Goal: Information Seeking & Learning: Check status

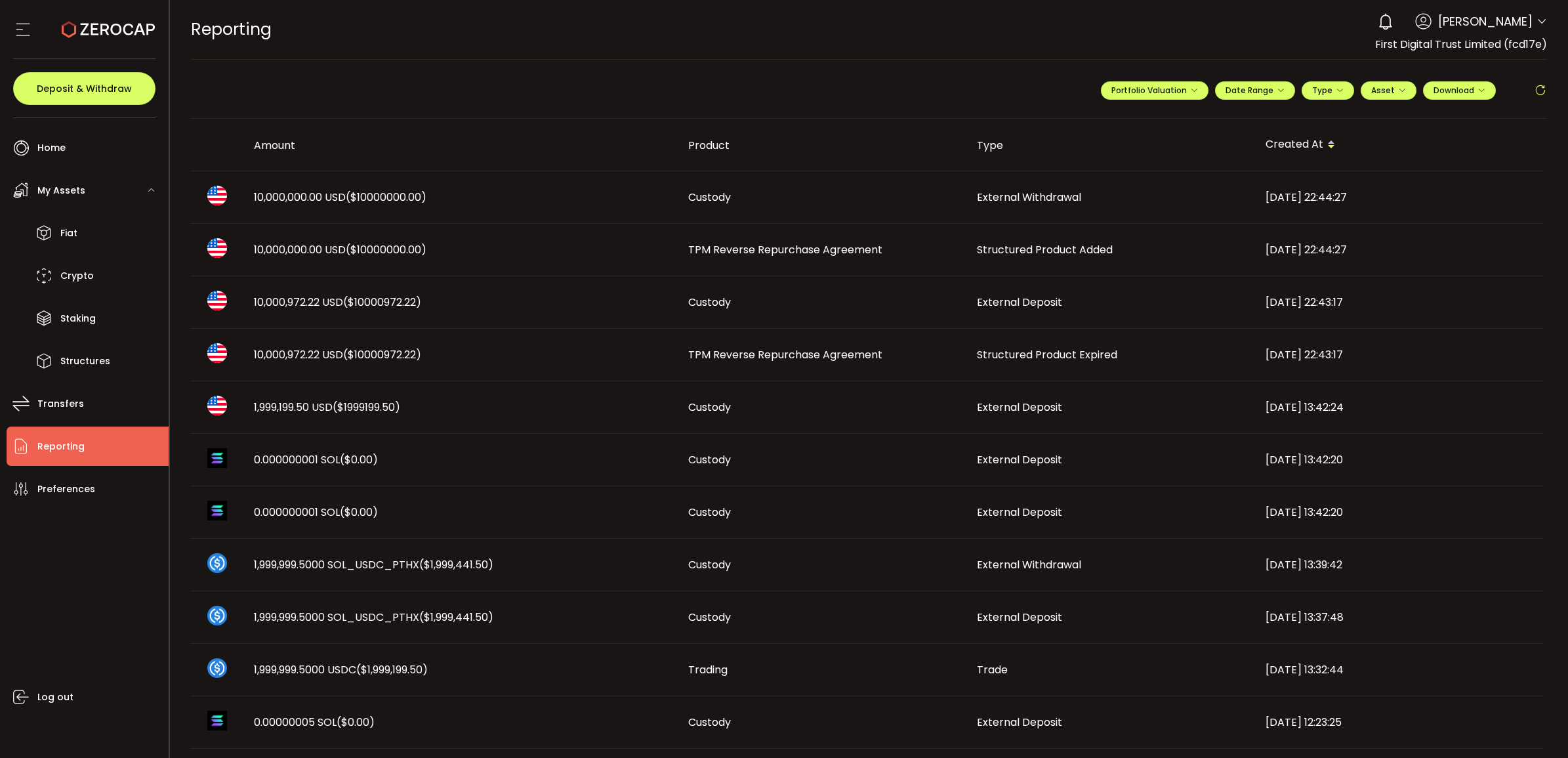
click at [1029, 353] on span "Structured Product Expired" at bounding box center [1047, 354] width 141 height 15
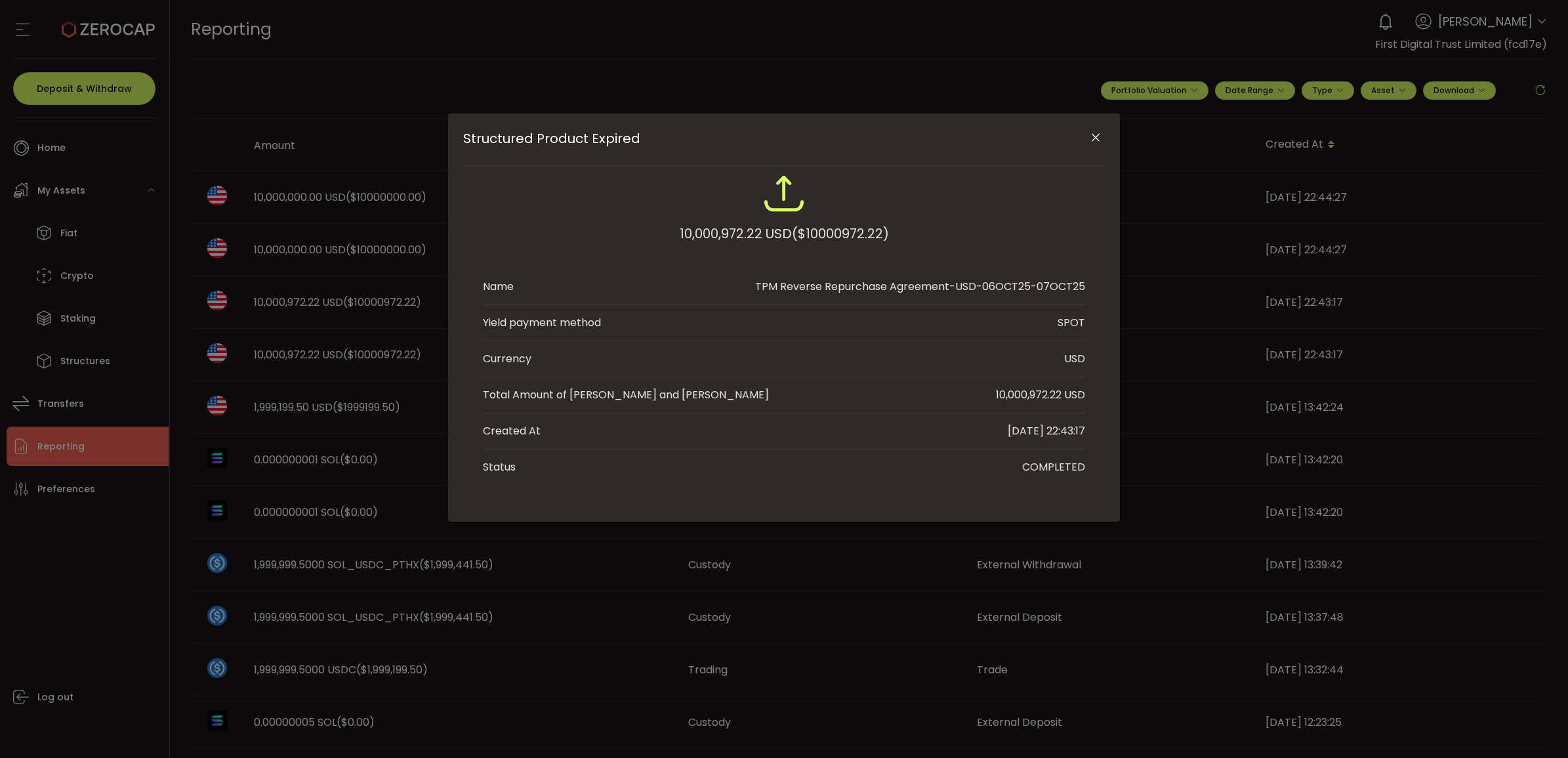
click at [1029, 133] on icon "Close" at bounding box center [1095, 138] width 13 height 13
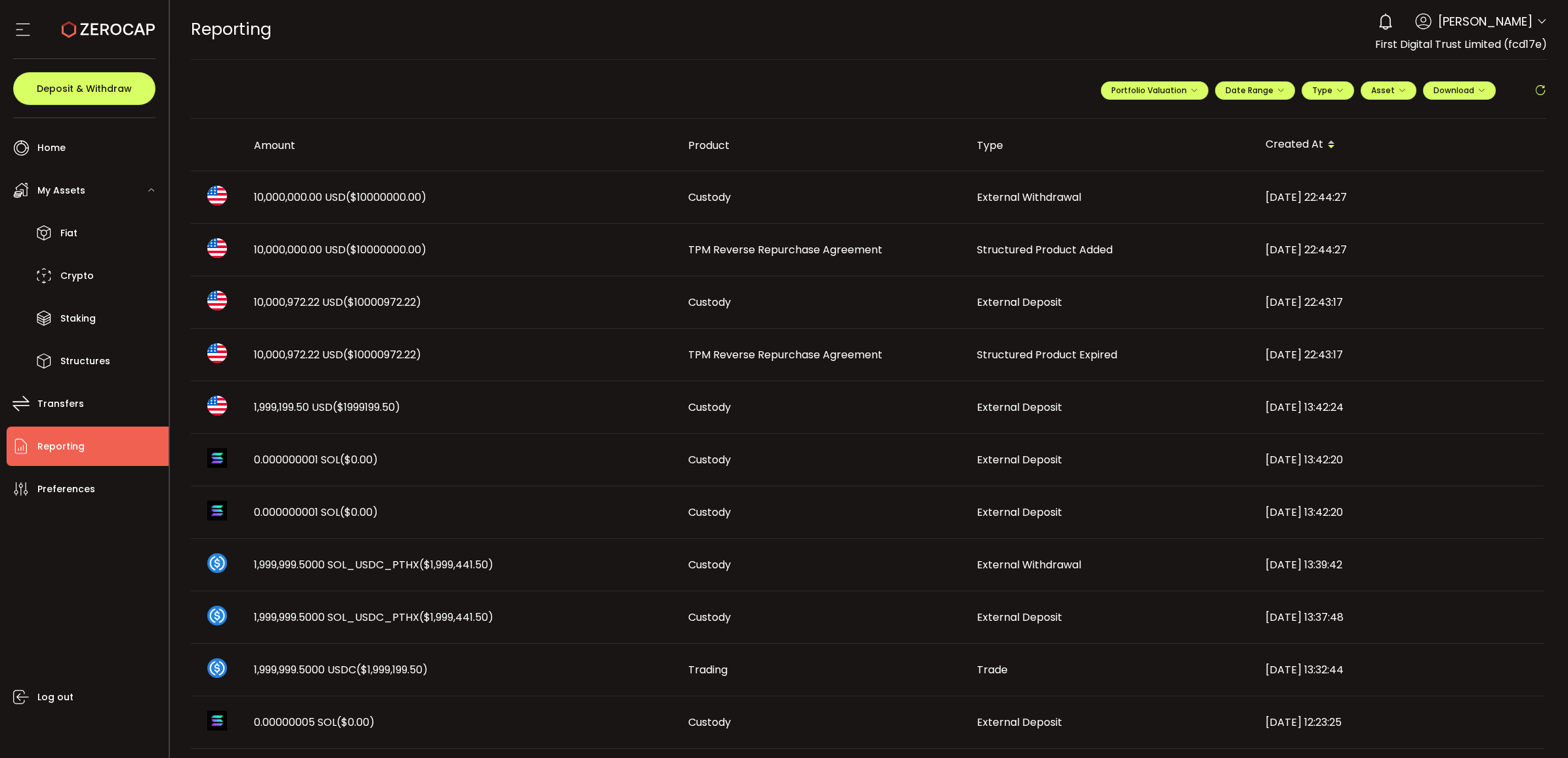
click at [994, 249] on span "Structured Product Added" at bounding box center [1045, 249] width 135 height 15
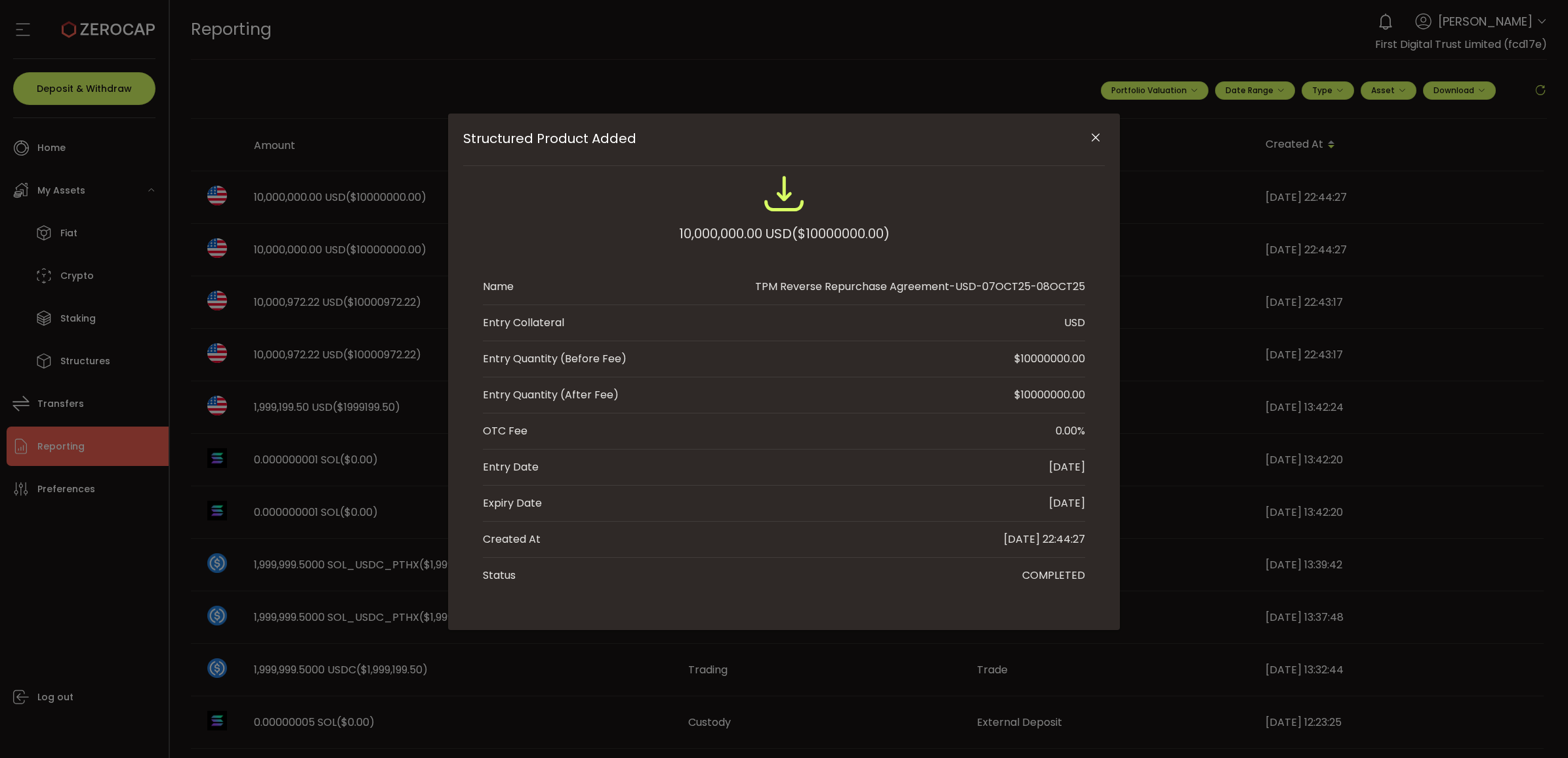
click at [1029, 136] on icon "Close" at bounding box center [1095, 138] width 13 height 13
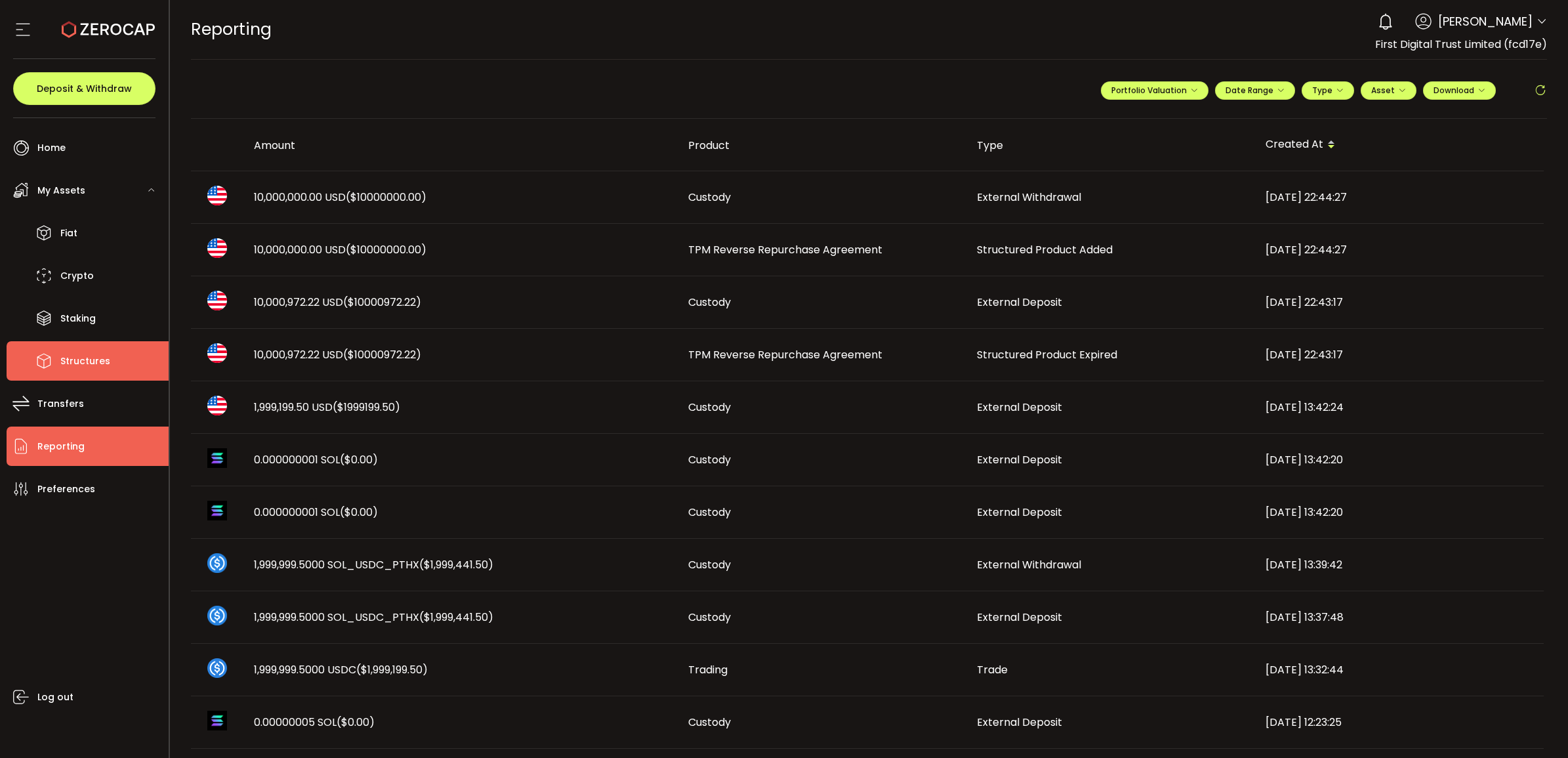
click at [116, 356] on li "Structures" at bounding box center [88, 360] width 162 height 39
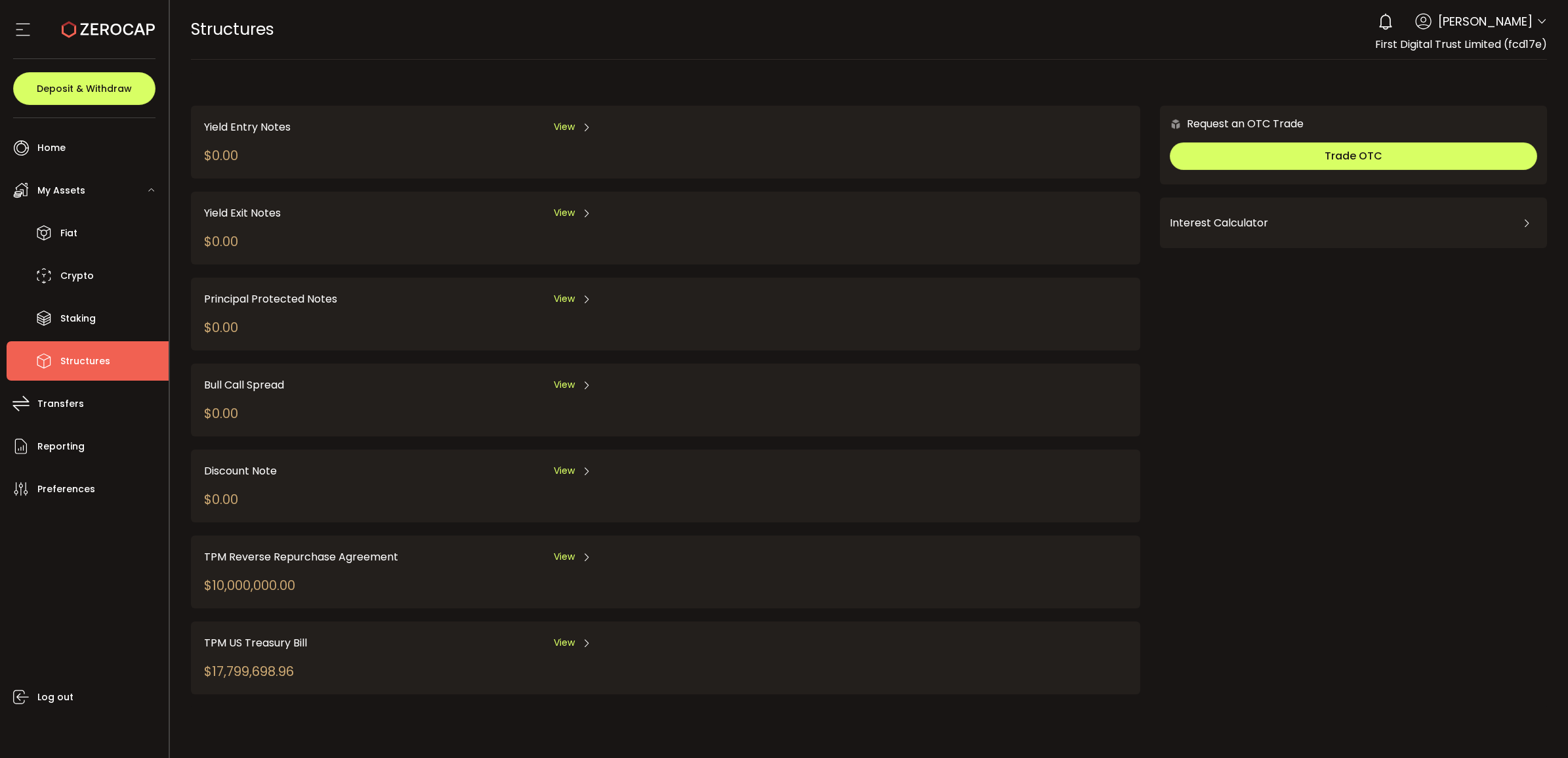
click at [555, 450] on span "View" at bounding box center [564, 557] width 21 height 14
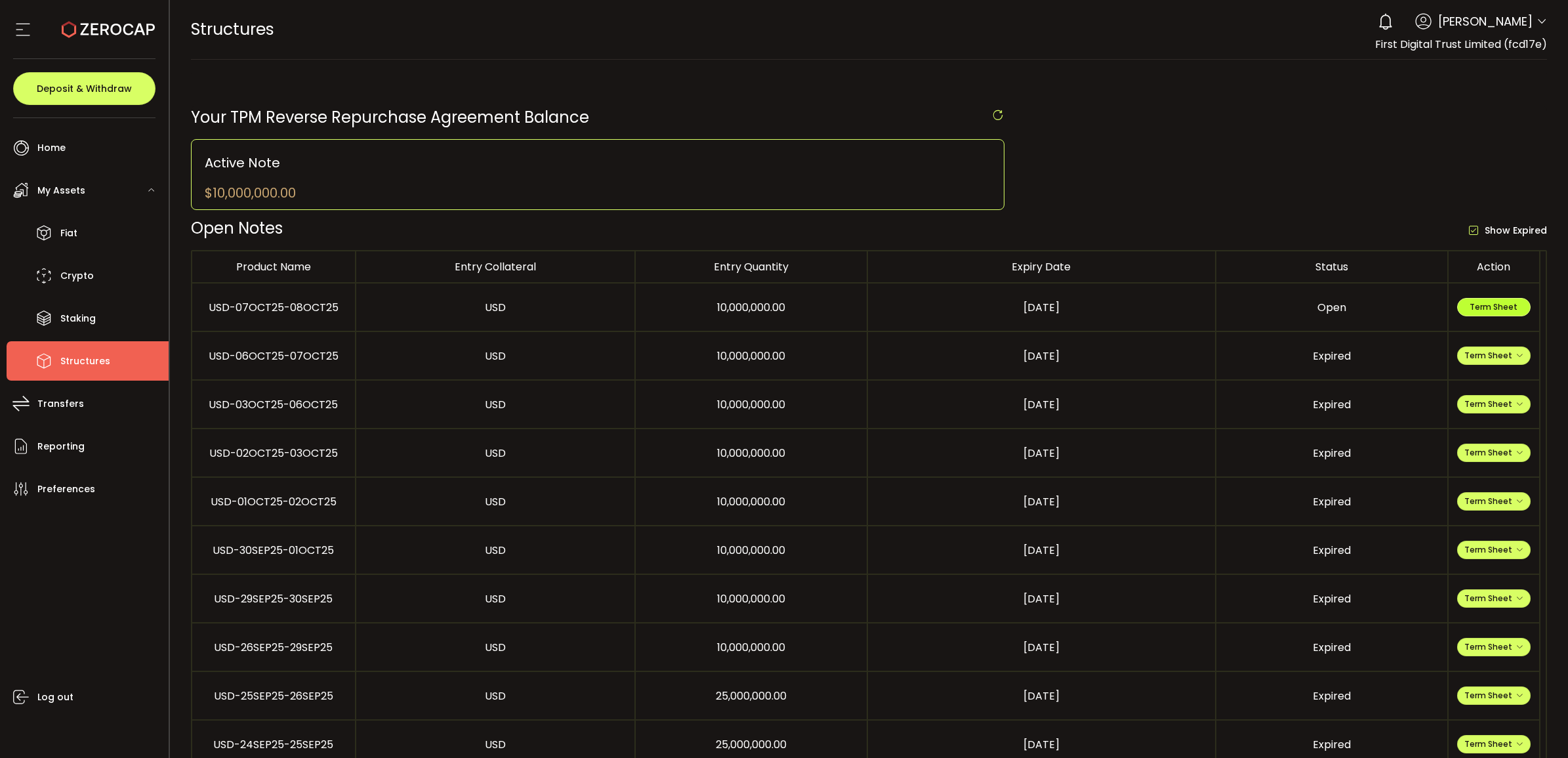
click at [1029, 310] on span "Term Sheet" at bounding box center [1494, 307] width 48 height 11
click at [51, 233] on icon at bounding box center [44, 233] width 19 height 19
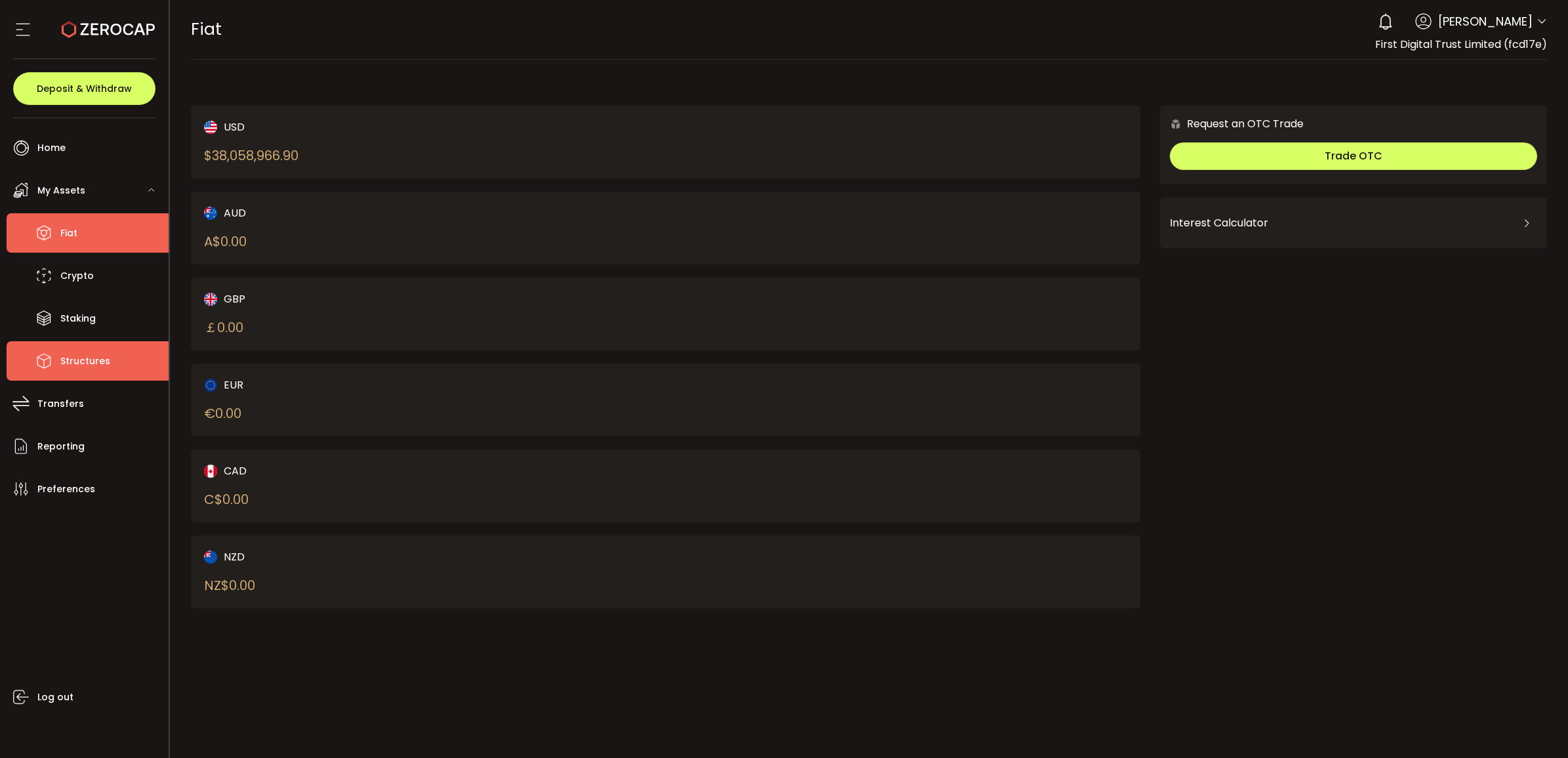
click at [105, 359] on span "Structures" at bounding box center [85, 362] width 50 height 19
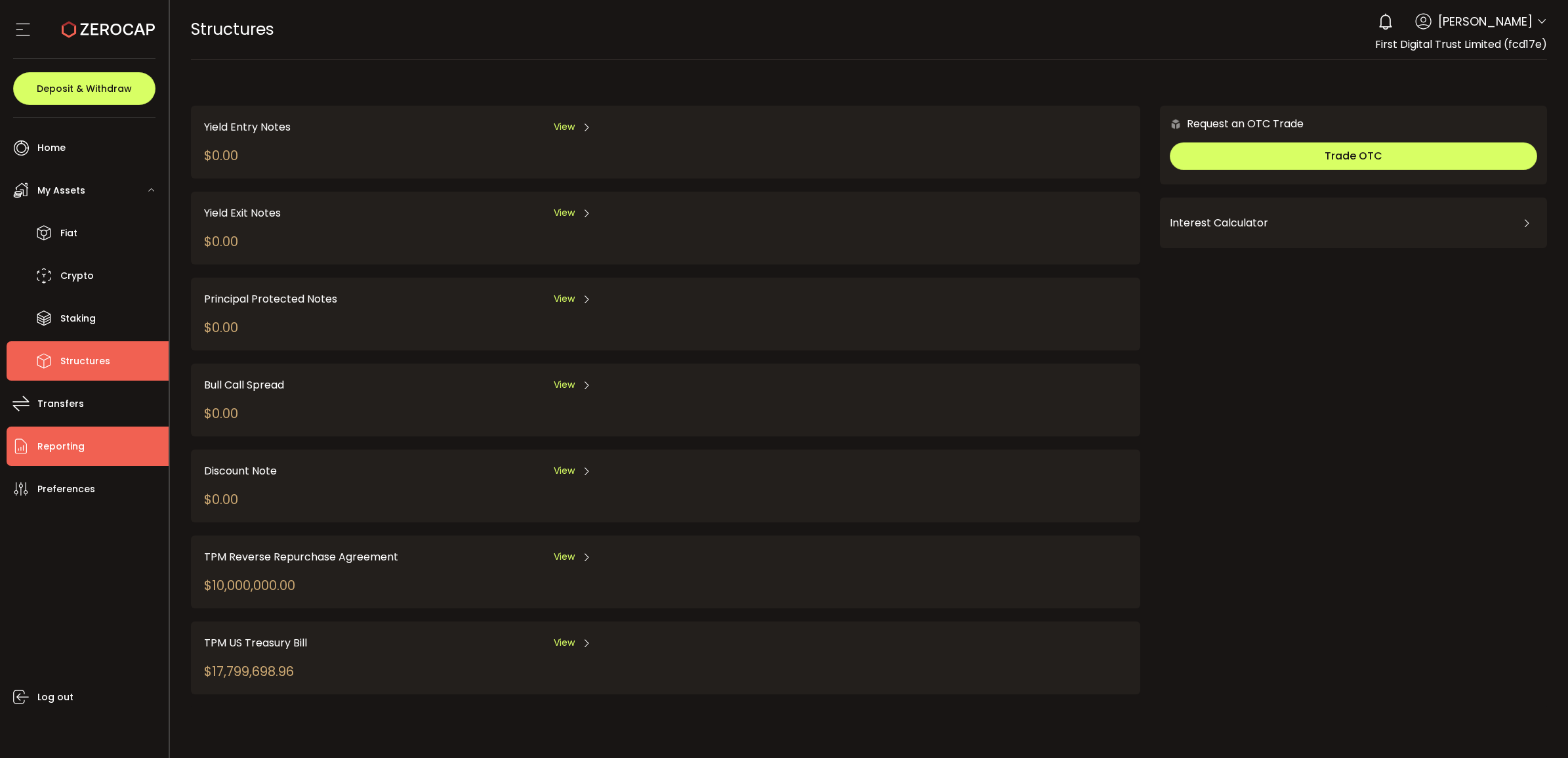
click at [87, 450] on li "Reporting" at bounding box center [88, 446] width 162 height 39
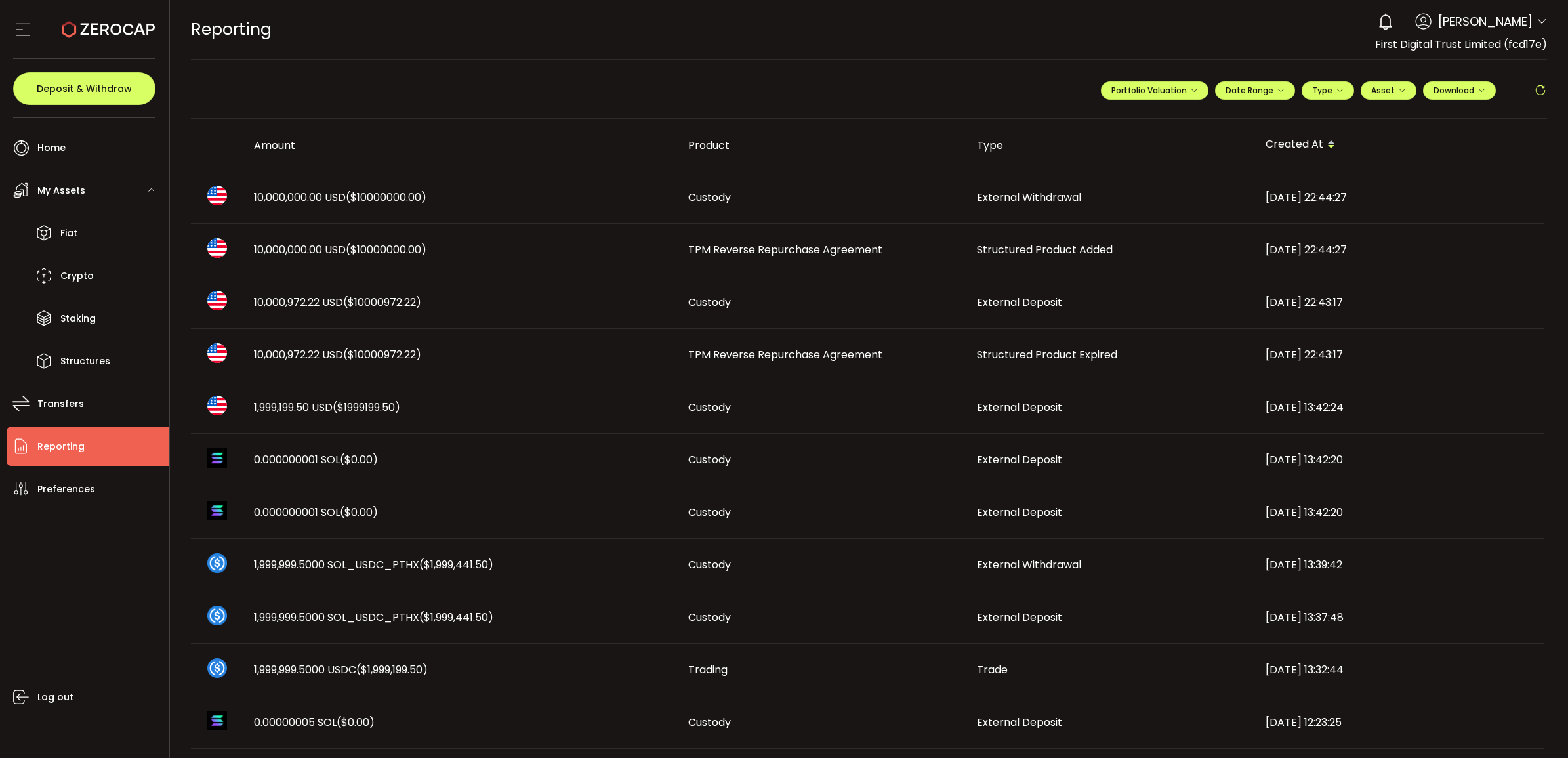
click at [310, 357] on span "10,000,972.22 USD ($10000972.22)" at bounding box center [337, 354] width 167 height 15
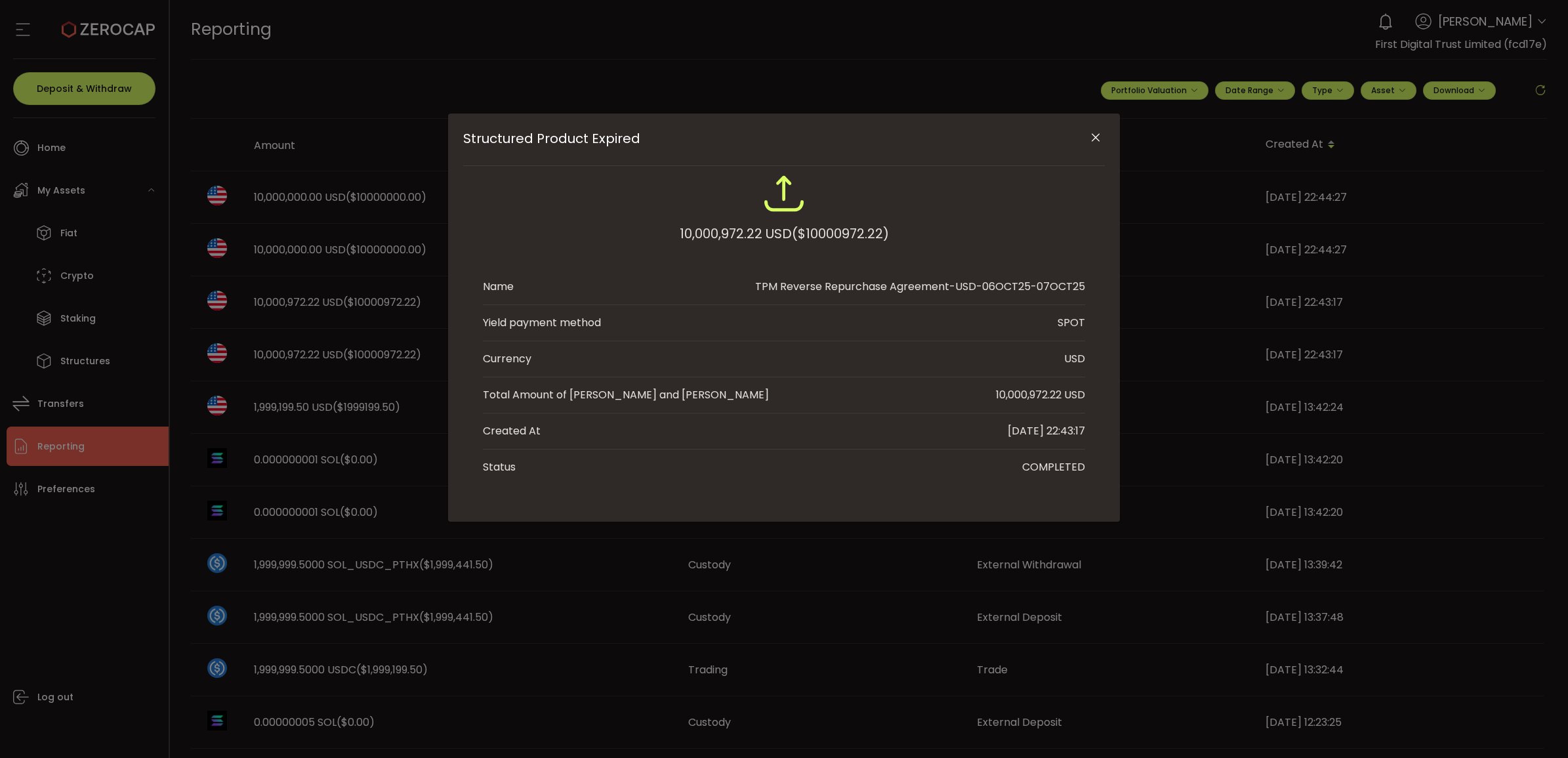
drag, startPoint x: 1061, startPoint y: 397, endPoint x: 1028, endPoint y: 398, distance: 33.0
click at [1028, 398] on div "10,000,972.22 USD" at bounding box center [1040, 395] width 89 height 16
copy div "972.22"
click at [1029, 140] on icon "Close" at bounding box center [1095, 138] width 13 height 13
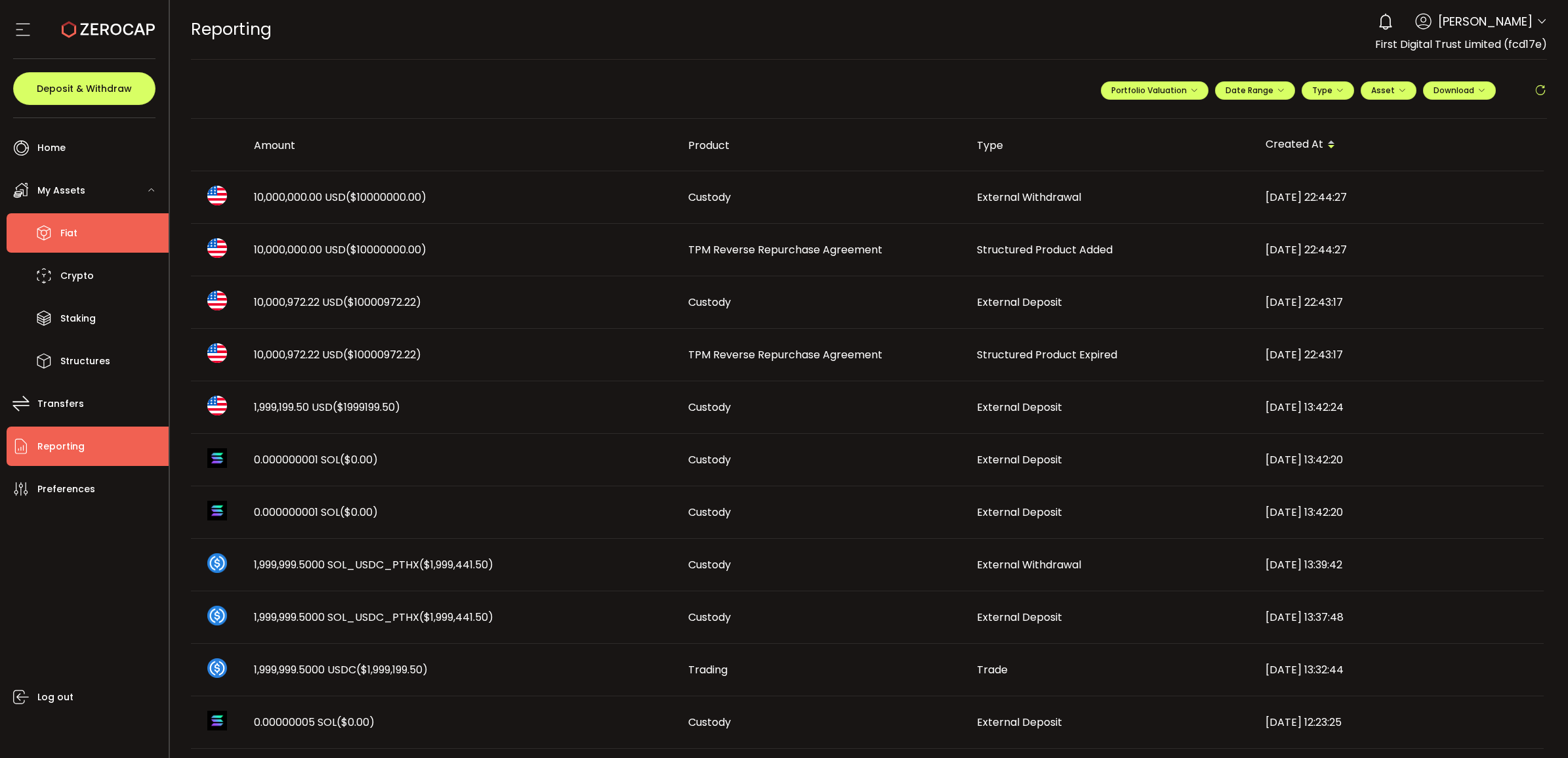
click at [58, 233] on li "Fiat" at bounding box center [88, 233] width 162 height 39
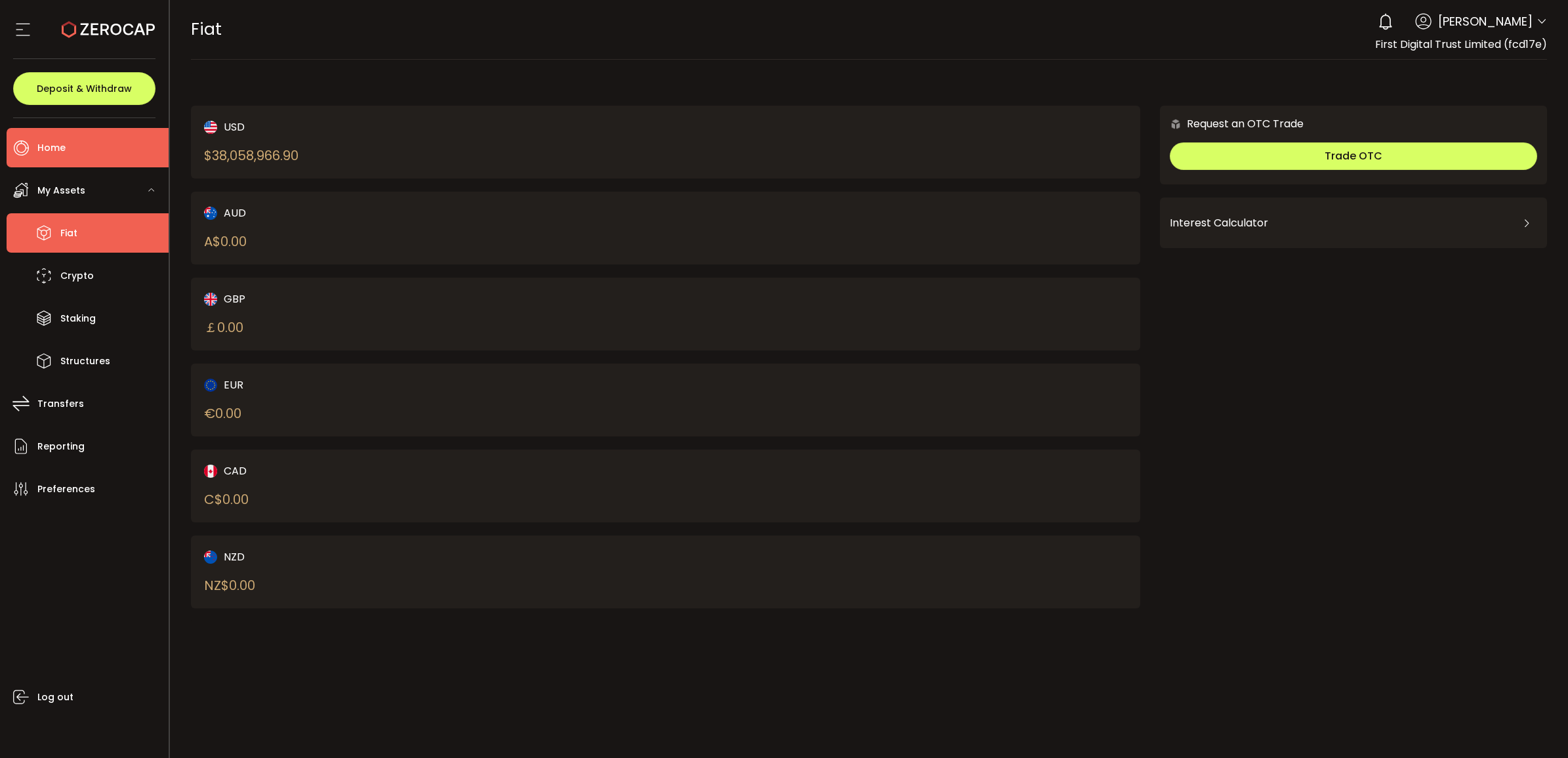
click at [102, 144] on li "Home" at bounding box center [88, 147] width 162 height 39
